Goal: Obtain resource: Download file/media

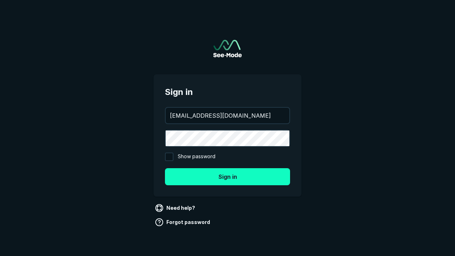
click at [227, 176] on button "Sign in" at bounding box center [227, 176] width 125 height 17
